Goal: Information Seeking & Learning: Find specific fact

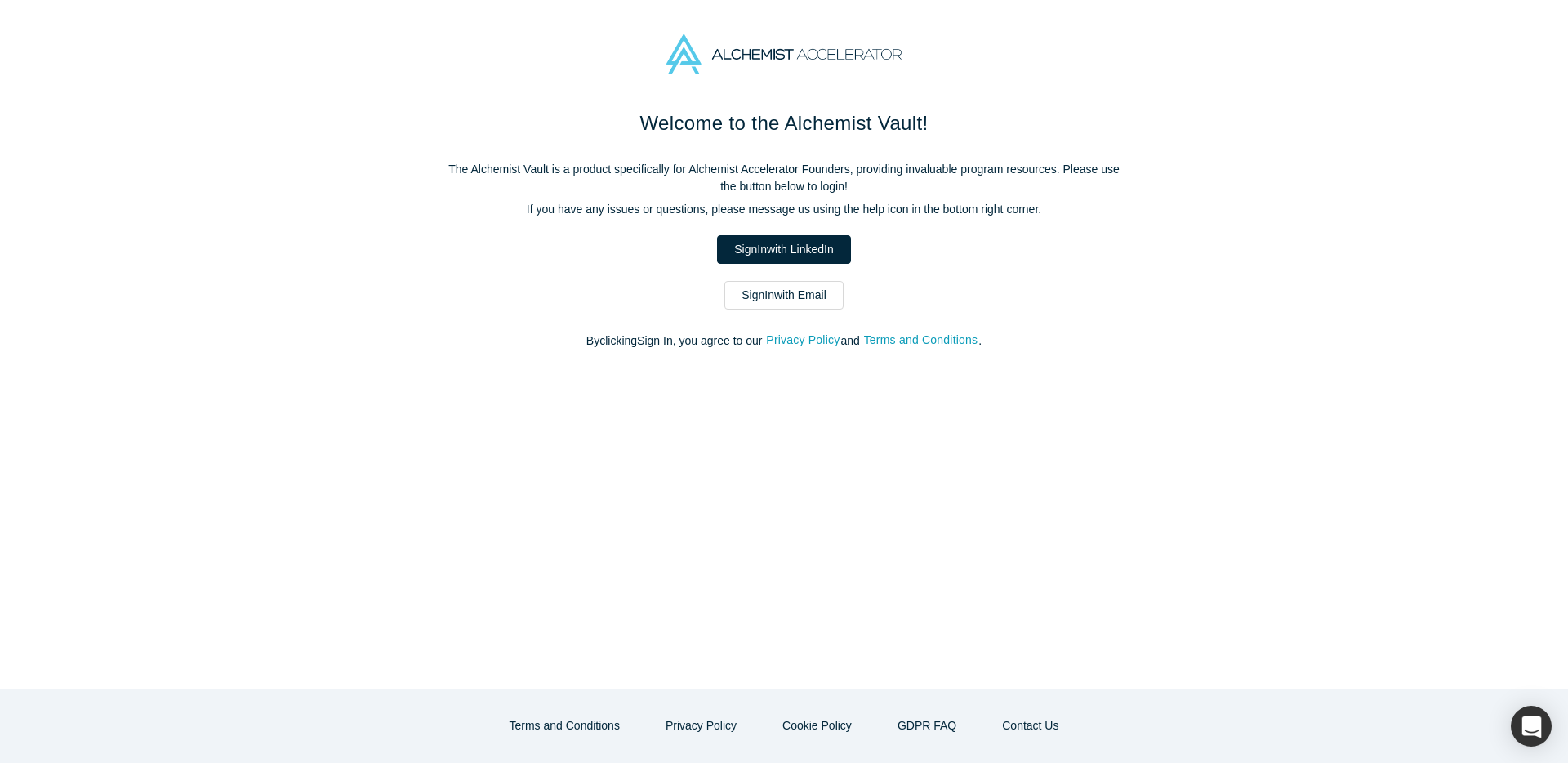
click at [791, 255] on link "Sign In with LinkedIn" at bounding box center [783, 249] width 133 height 28
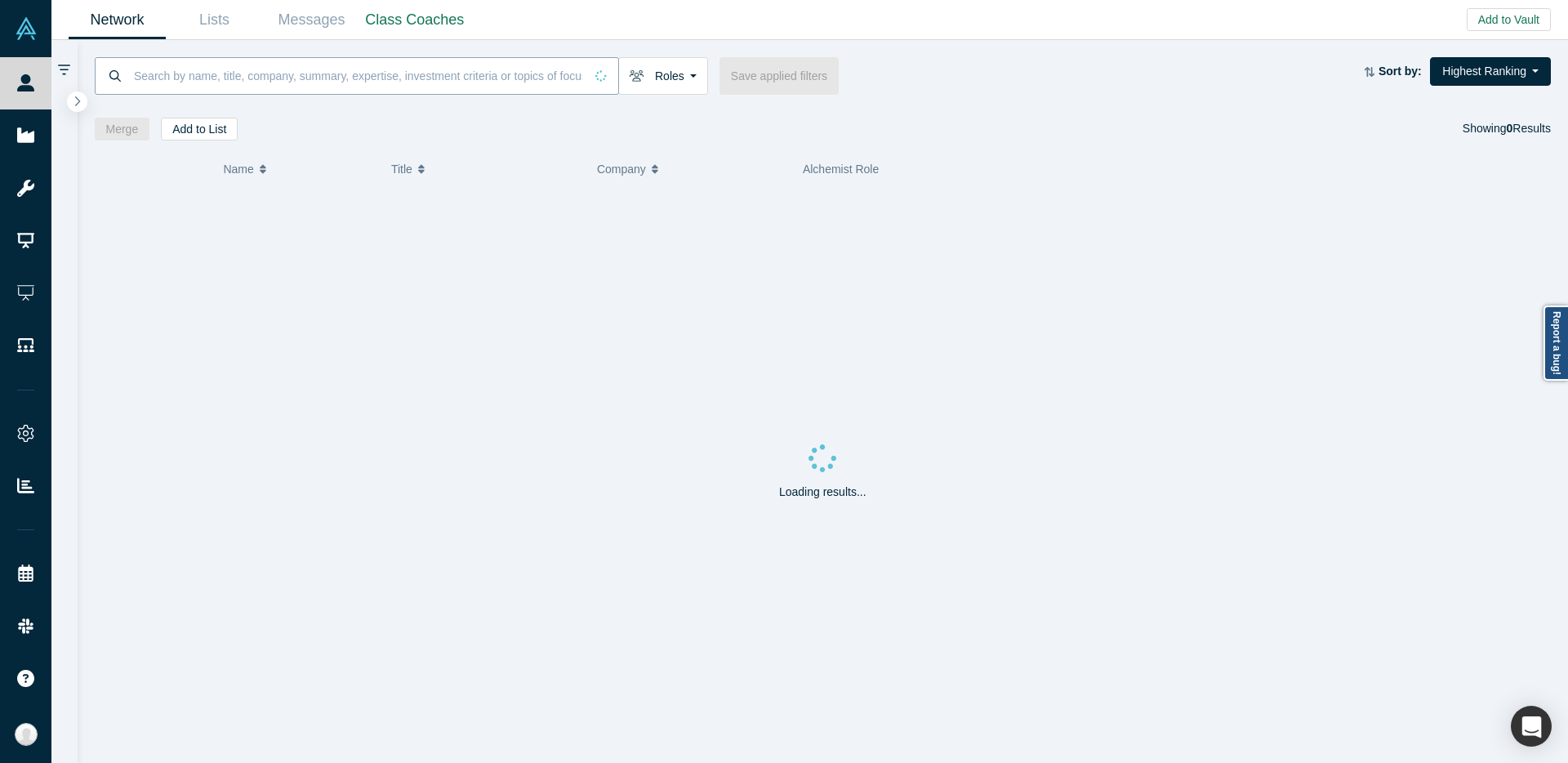
click at [280, 89] on input at bounding box center [358, 76] width 452 height 38
paste input "[PERSON_NAME]"
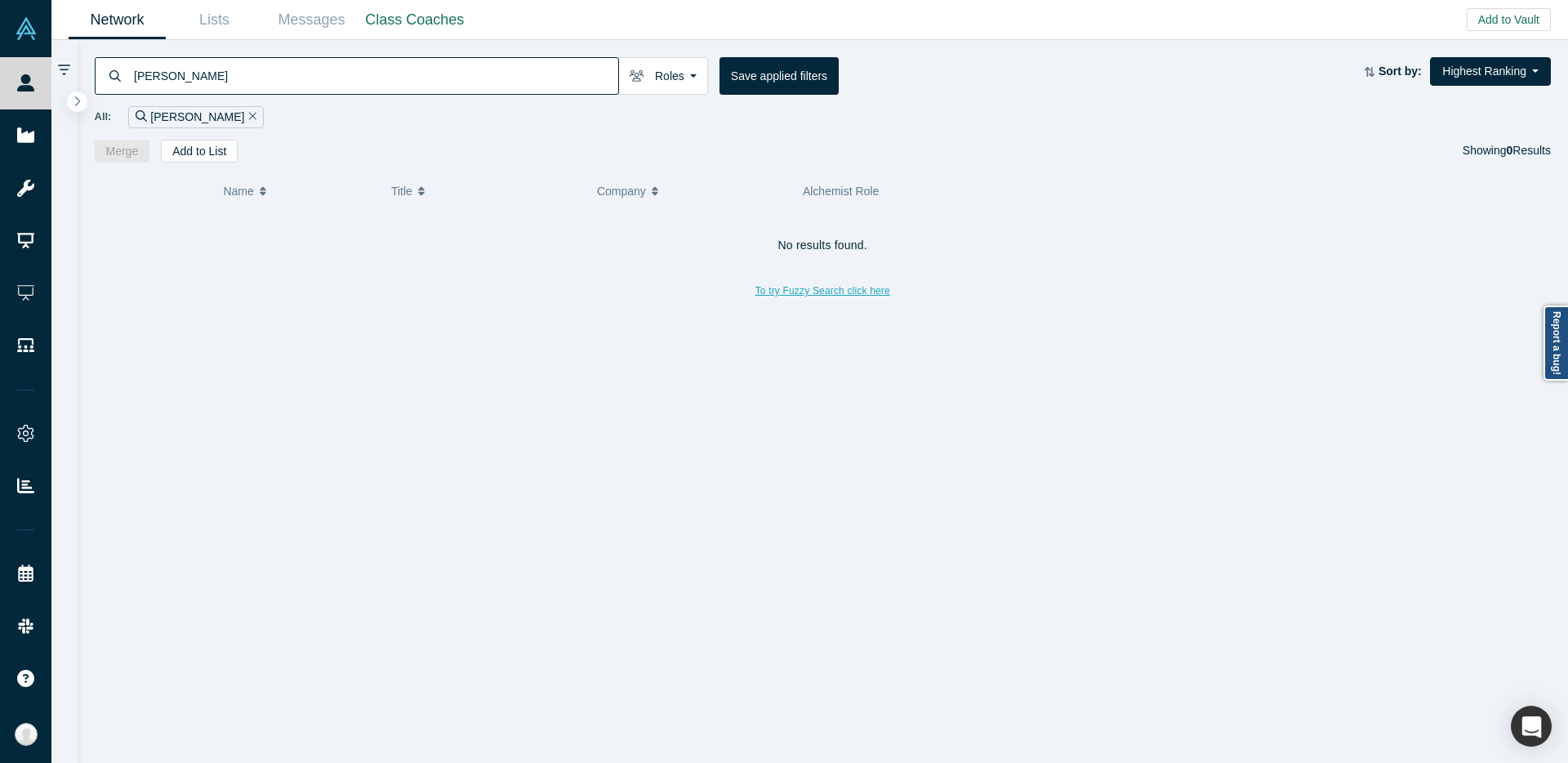
click at [764, 291] on button "To try Fuzzy Search click here" at bounding box center [823, 291] width 158 height 22
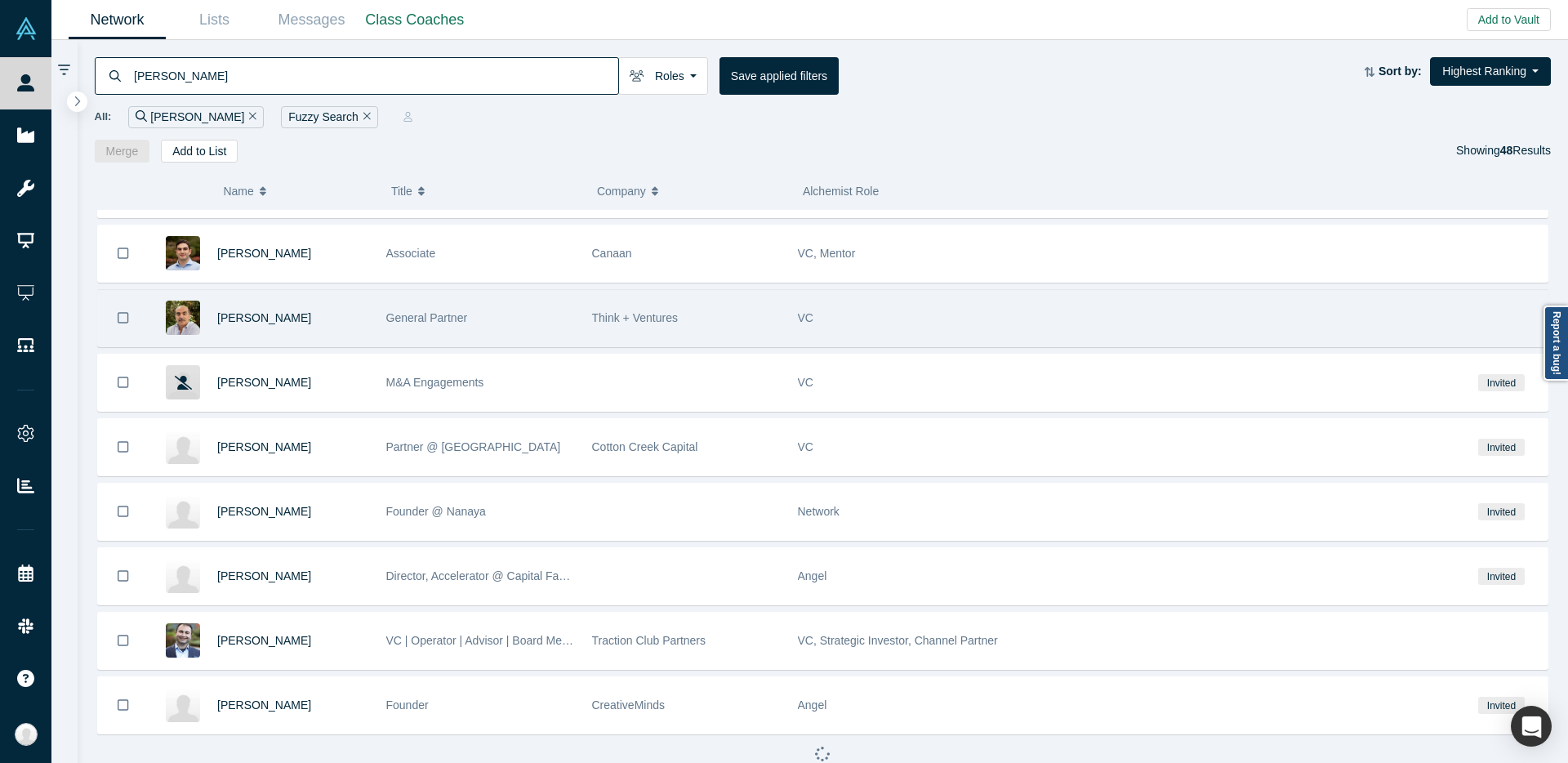
scroll to position [765, 0]
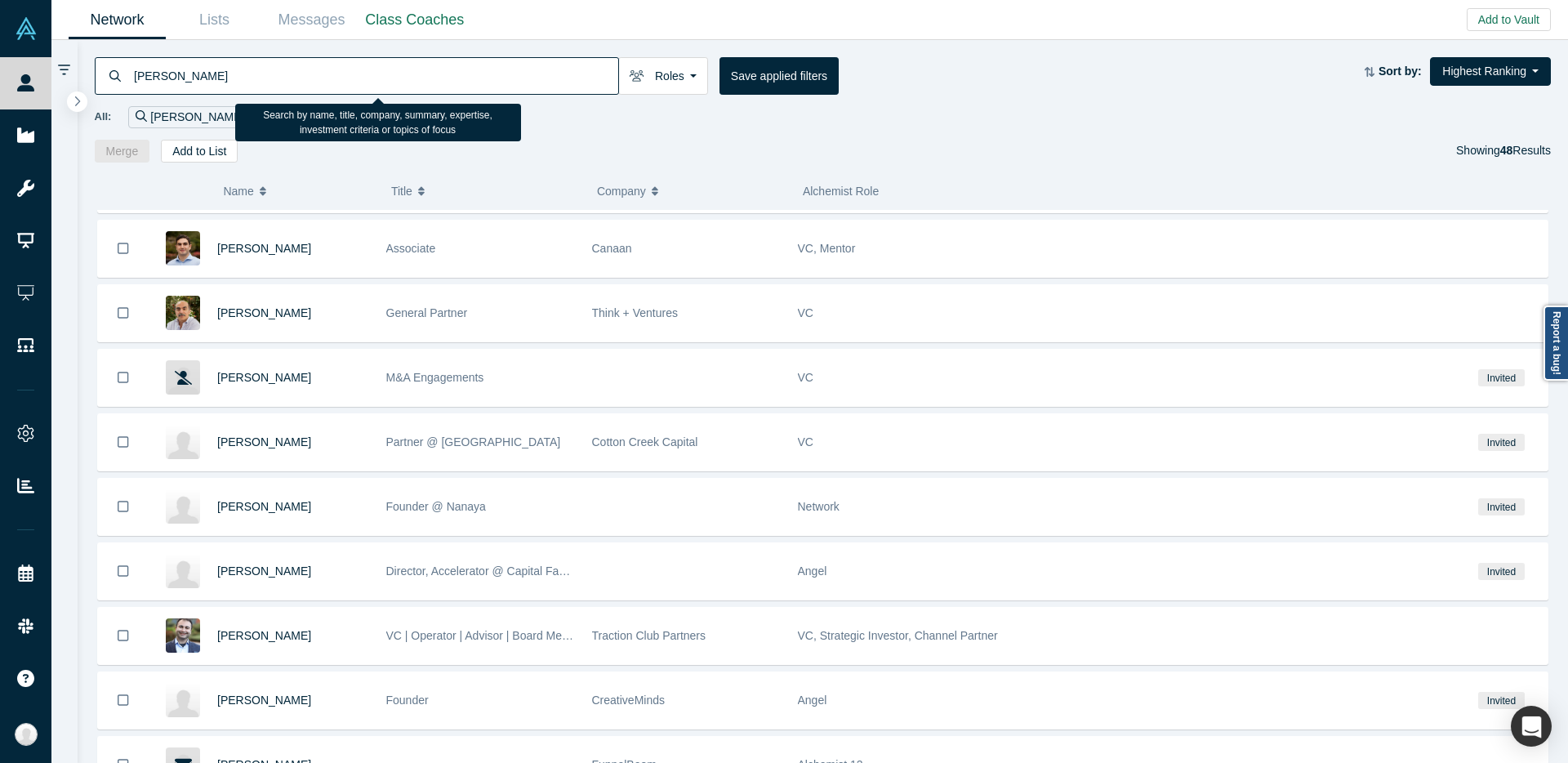
click at [175, 85] on input "[PERSON_NAME]" at bounding box center [375, 76] width 486 height 38
drag, startPoint x: 173, startPoint y: 80, endPoint x: 86, endPoint y: 74, distance: 87.2
click at [88, 74] on div "[PERSON_NAME] Roles Founders Faculty Mentors Alumni Mentor Angels VCs Corporate…" at bounding box center [823, 101] width 1492 height 123
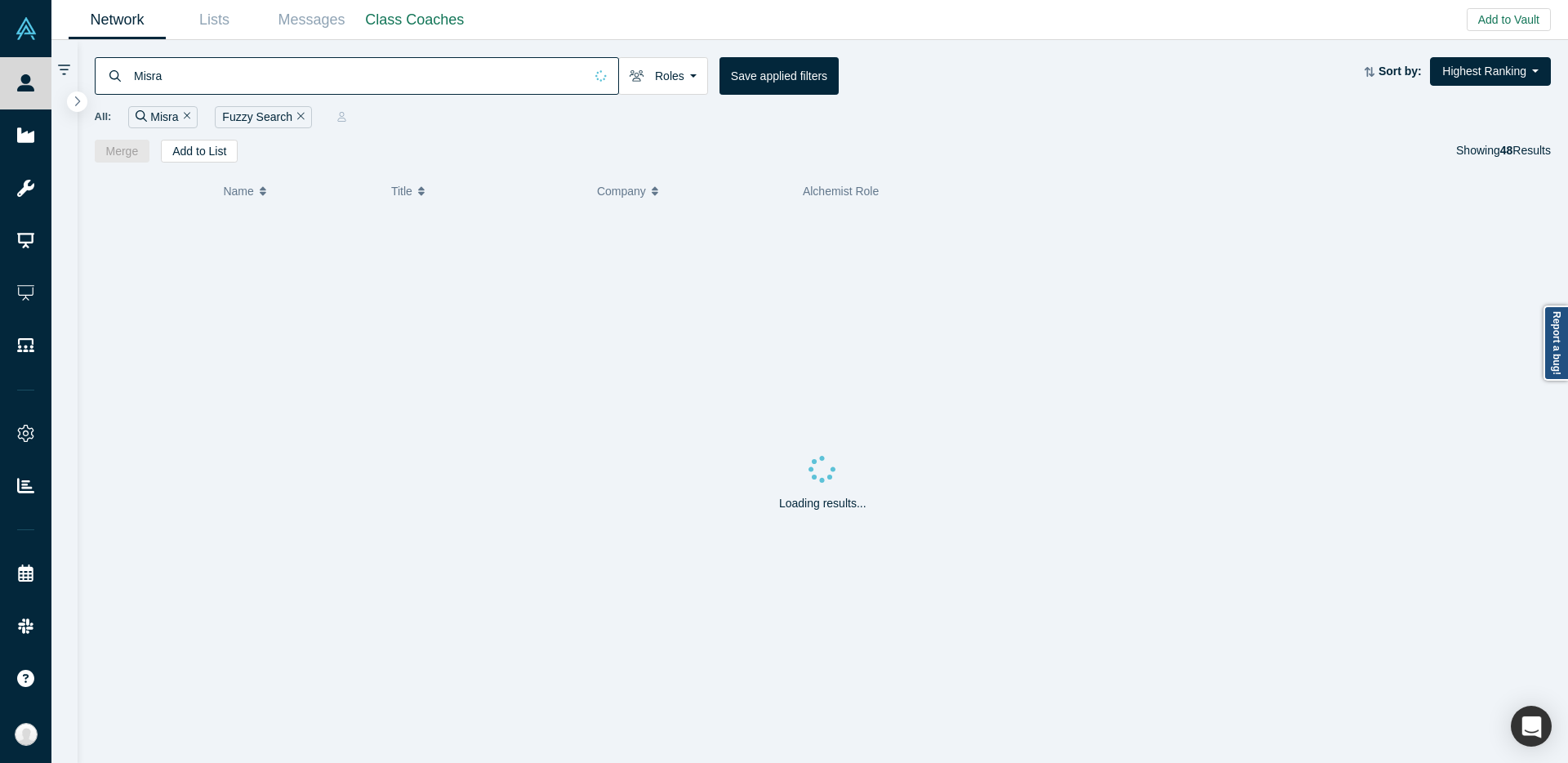
type input "Misra"
click at [184, 114] on icon "Remove Filter" at bounding box center [187, 116] width 7 height 7
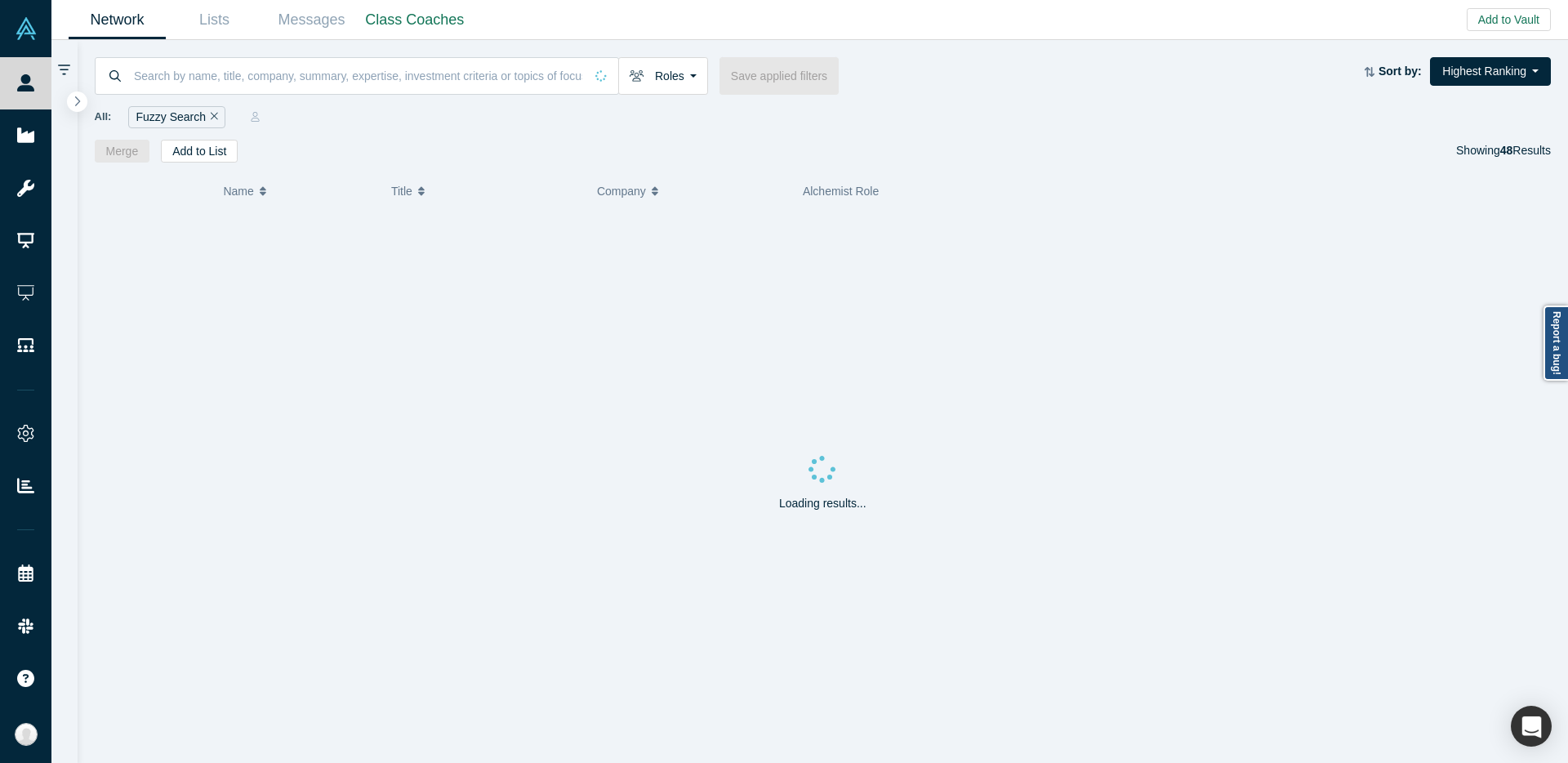
click at [194, 116] on div "Fuzzy Search" at bounding box center [176, 117] width 96 height 22
click at [206, 116] on button "Remove Filter" at bounding box center [212, 117] width 12 height 19
click at [206, 95] on div at bounding box center [823, 100] width 1457 height 12
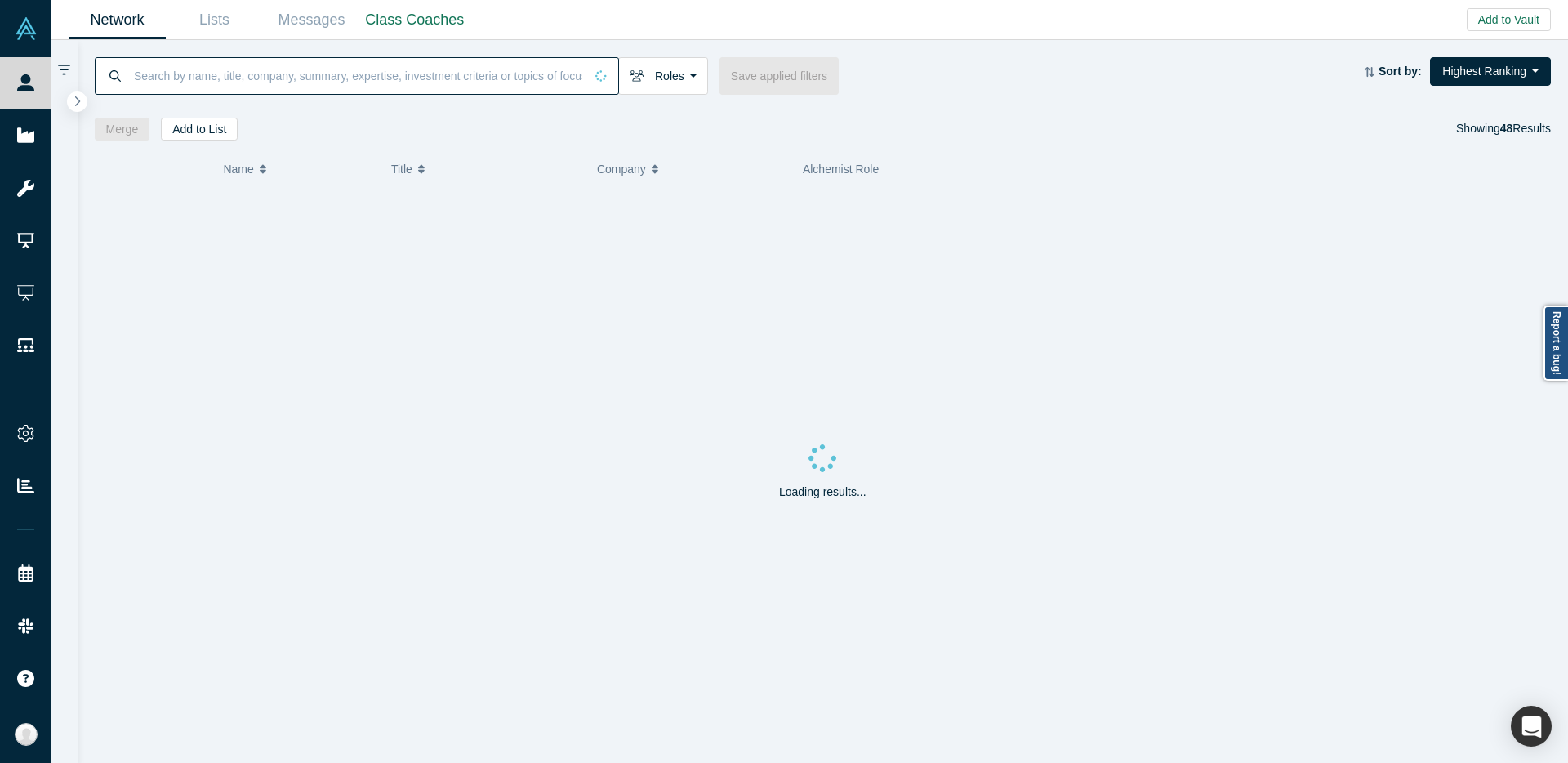
click at [208, 81] on input at bounding box center [358, 76] width 452 height 38
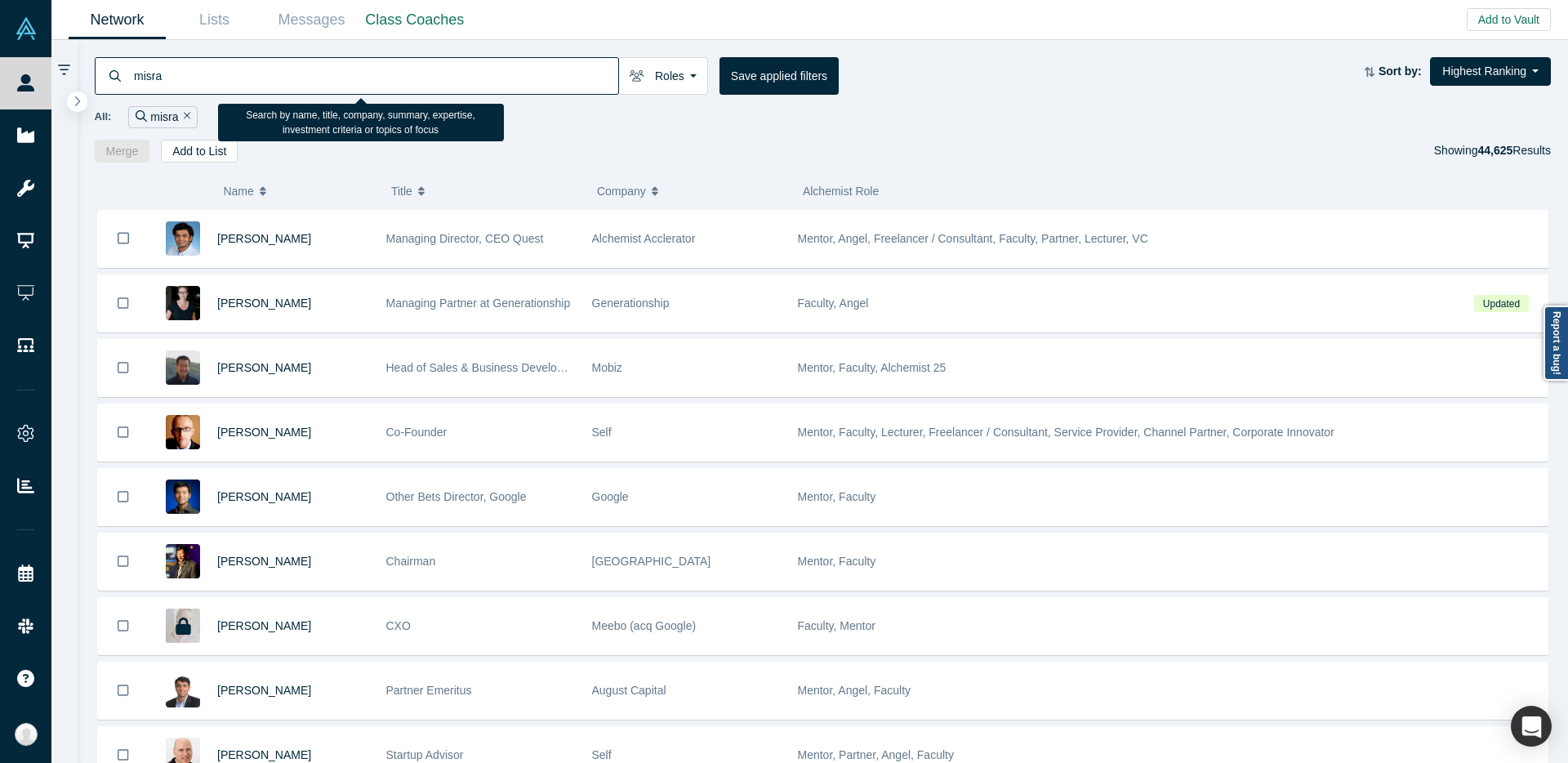
type input "misra"
